Goal: Check status: Check status

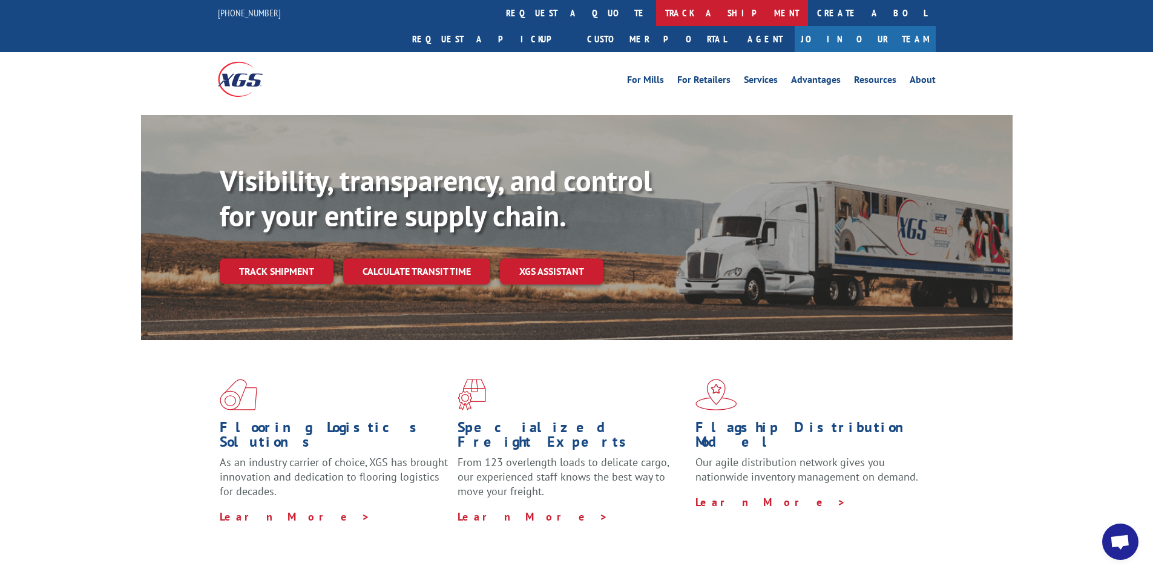
click at [656, 12] on link "track a shipment" at bounding box center [732, 13] width 152 height 26
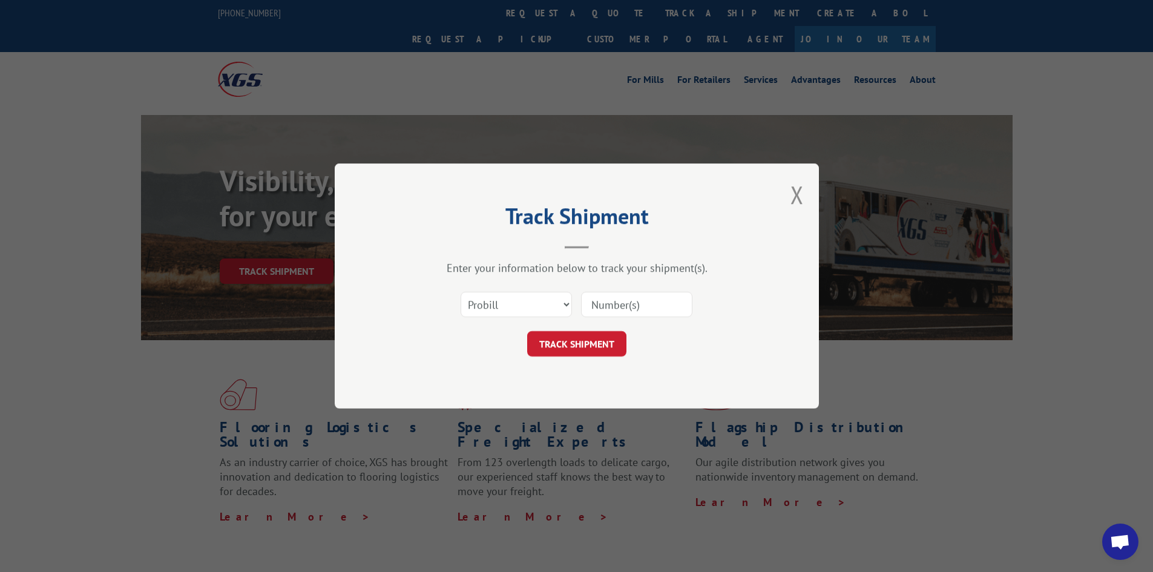
click at [671, 310] on input at bounding box center [636, 304] width 111 height 25
type input "16331300"
click at [527, 331] on button "TRACK SHIPMENT" at bounding box center [576, 343] width 99 height 25
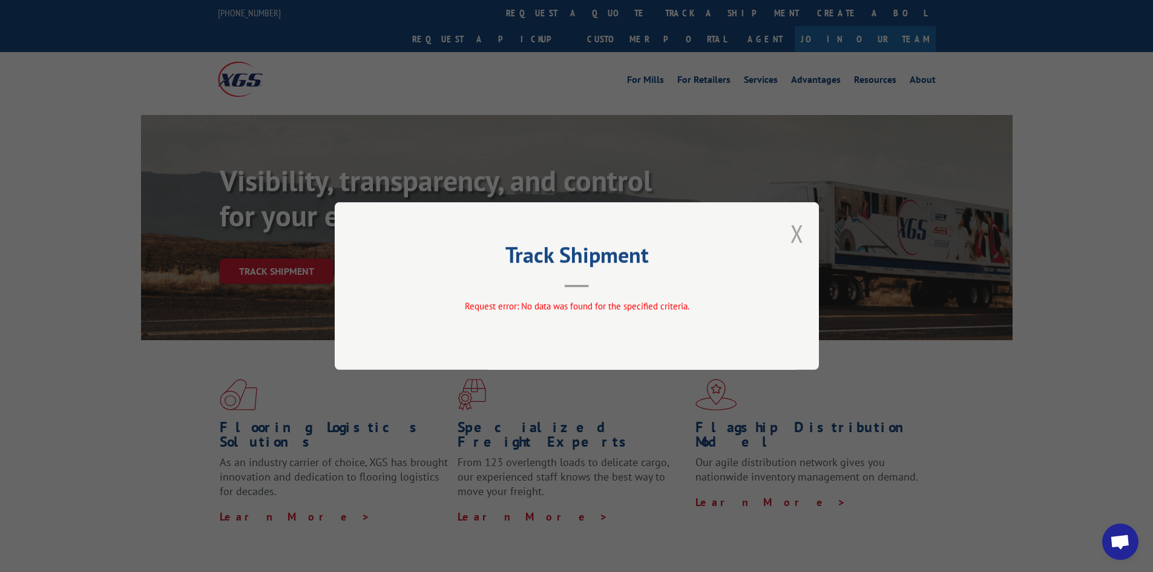
click at [792, 234] on button "Close modal" at bounding box center [796, 233] width 13 height 32
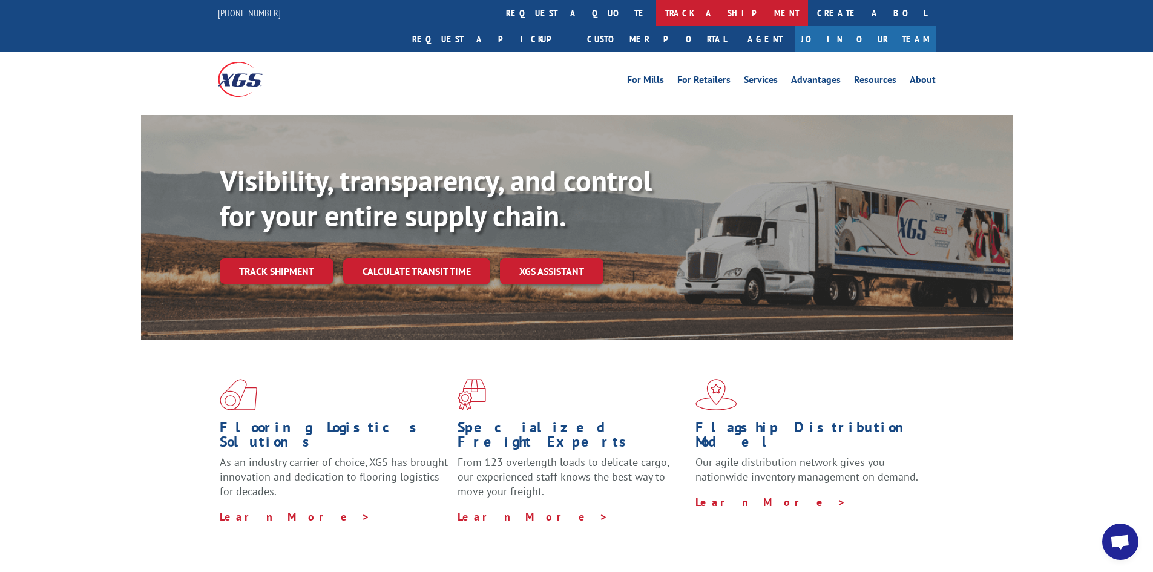
click at [656, 11] on link "track a shipment" at bounding box center [732, 13] width 152 height 26
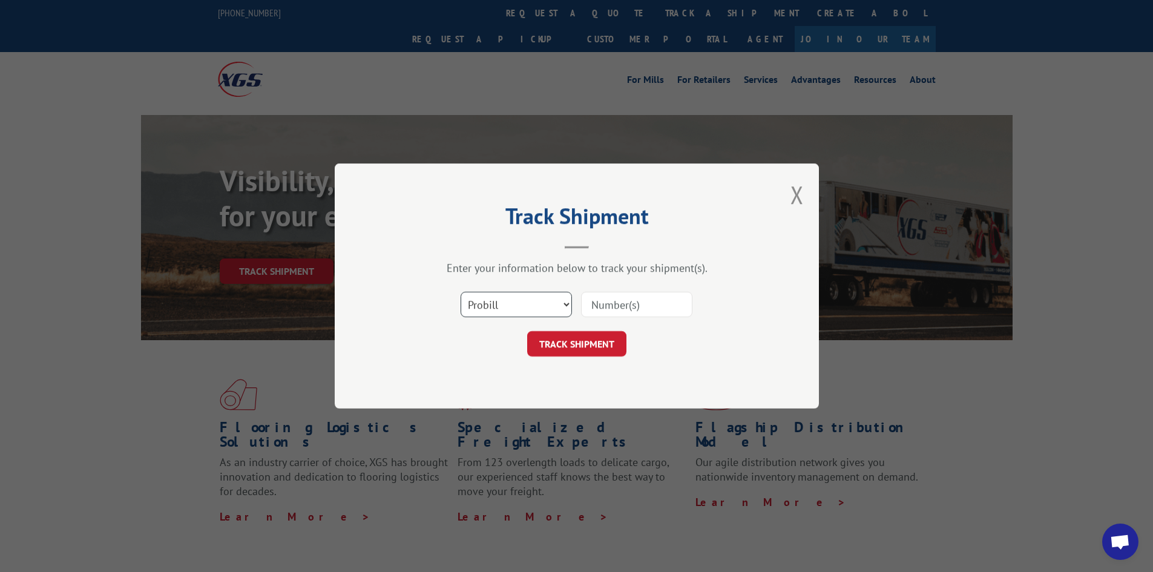
drag, startPoint x: 503, startPoint y: 307, endPoint x: 502, endPoint y: 316, distance: 9.8
click at [503, 307] on select "Select category... Probill BOL PO" at bounding box center [516, 304] width 111 height 25
select select "bol"
click at [461, 292] on select "Select category... Probill BOL PO" at bounding box center [516, 304] width 111 height 25
click at [628, 311] on input at bounding box center [636, 304] width 111 height 25
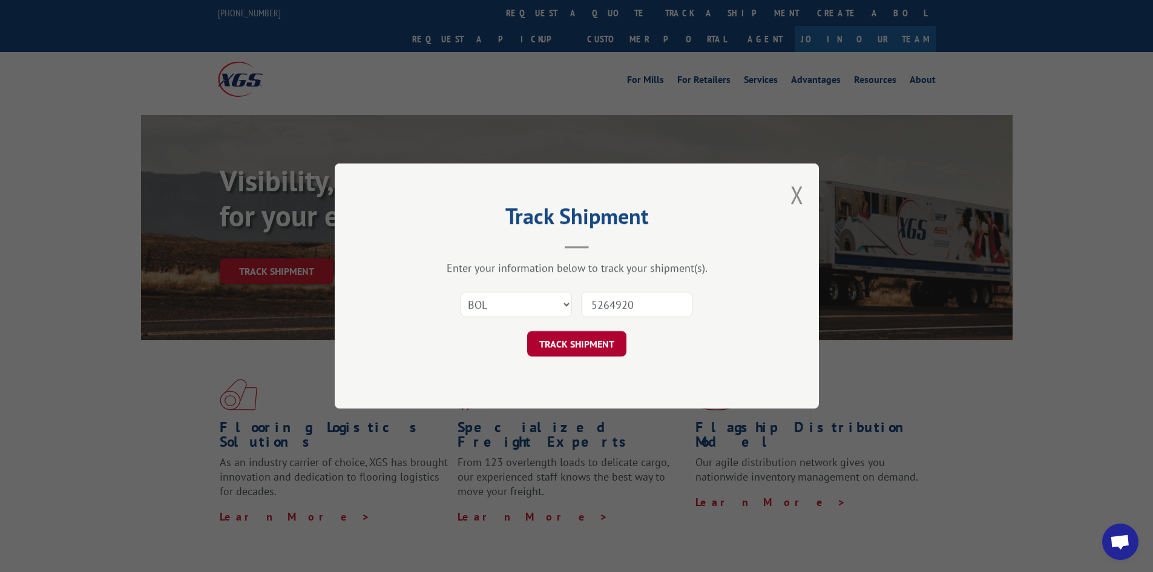
type input "5264920"
click at [549, 352] on button "TRACK SHIPMENT" at bounding box center [576, 343] width 99 height 25
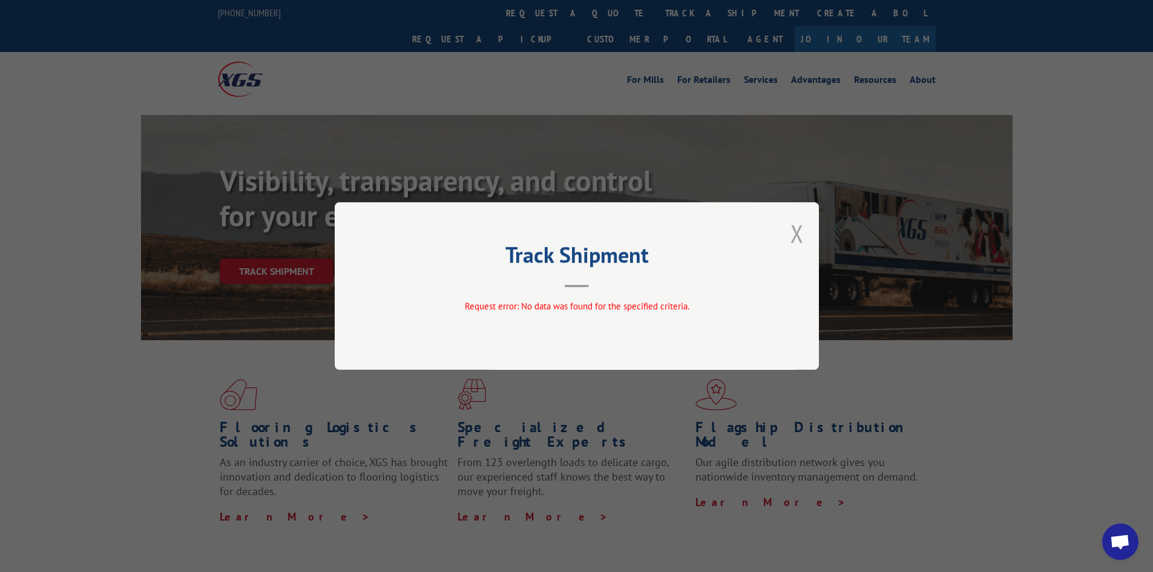
drag, startPoint x: 798, startPoint y: 235, endPoint x: 606, endPoint y: 36, distance: 276.9
click at [795, 235] on button "Close modal" at bounding box center [796, 233] width 13 height 32
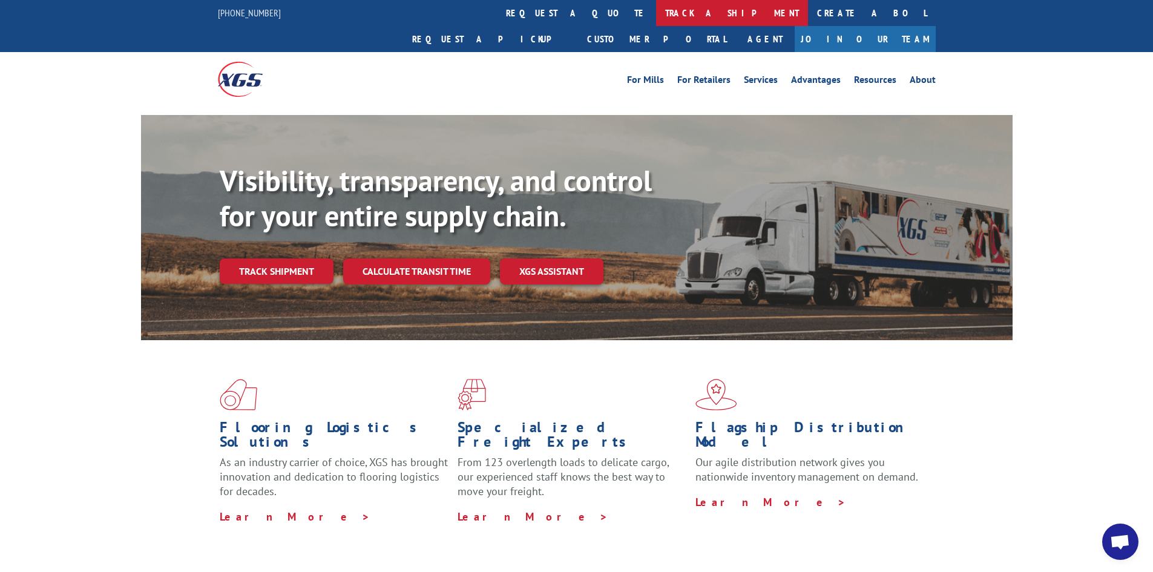
click at [656, 11] on link "track a shipment" at bounding box center [732, 13] width 152 height 26
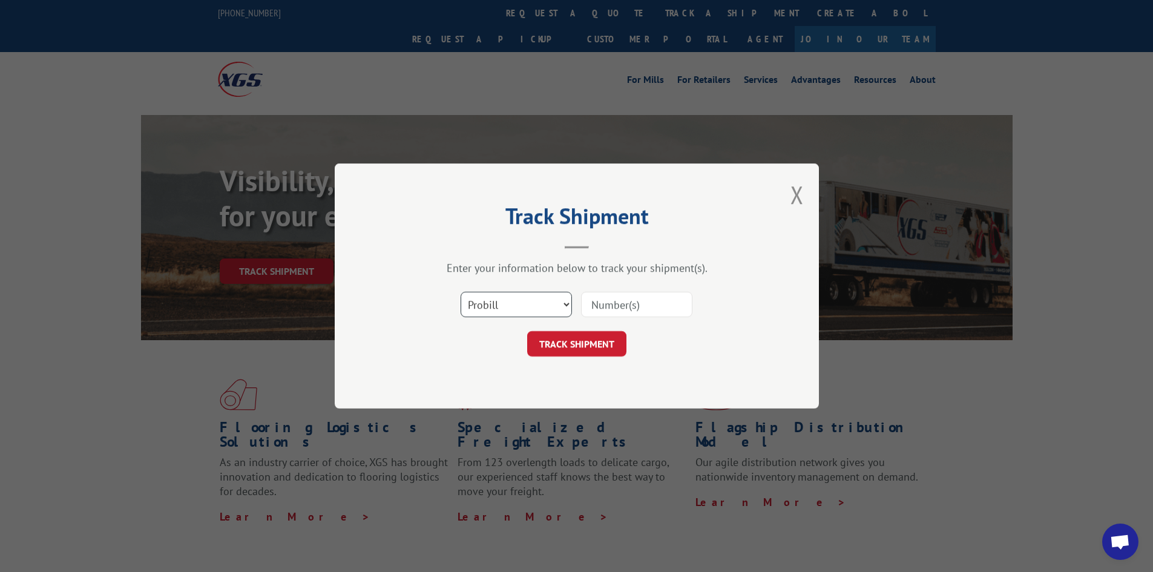
click at [500, 309] on select "Select category... Probill BOL PO" at bounding box center [516, 304] width 111 height 25
click at [461, 292] on select "Select category... Probill BOL PO" at bounding box center [516, 304] width 111 height 25
drag, startPoint x: 503, startPoint y: 306, endPoint x: 503, endPoint y: 316, distance: 9.7
click at [503, 306] on select "Select category... Probill BOL PO" at bounding box center [516, 304] width 111 height 25
select select "po"
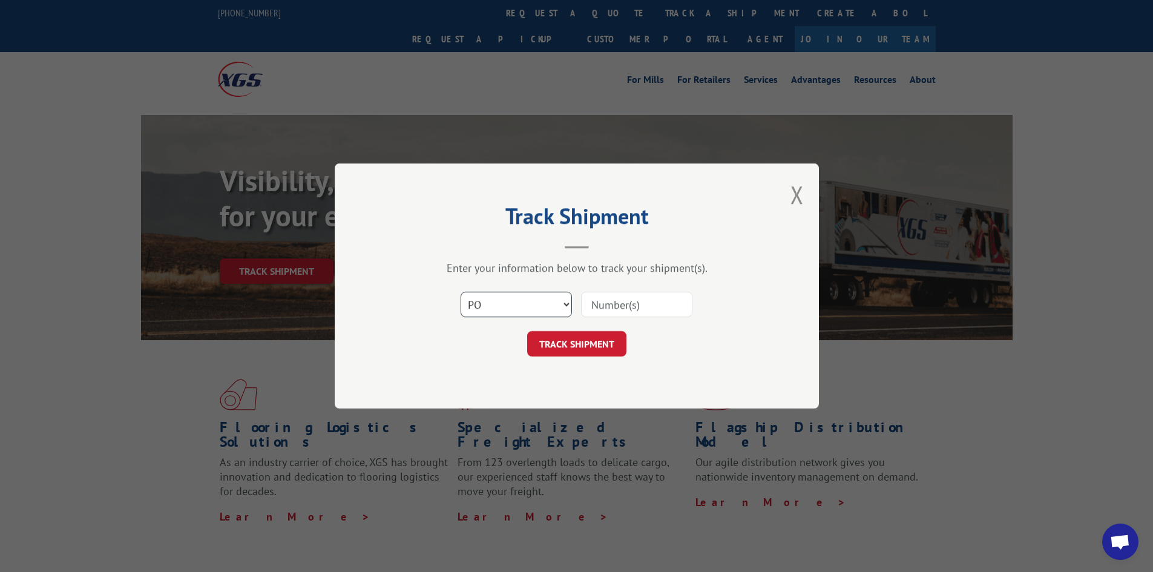
click at [461, 292] on select "Select category... Probill BOL PO" at bounding box center [516, 304] width 111 height 25
click at [602, 307] on input at bounding box center [636, 304] width 111 height 25
type input "40517883"
click at [527, 331] on button "TRACK SHIPMENT" at bounding box center [576, 343] width 99 height 25
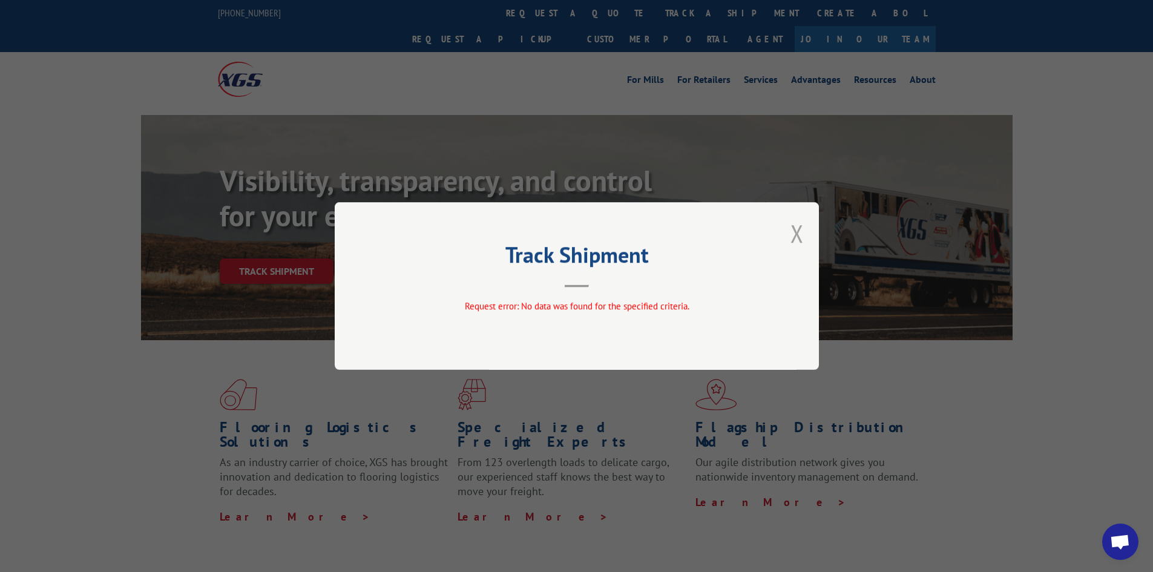
click at [795, 235] on button "Close modal" at bounding box center [796, 233] width 13 height 32
